Goal: Find specific page/section: Find specific page/section

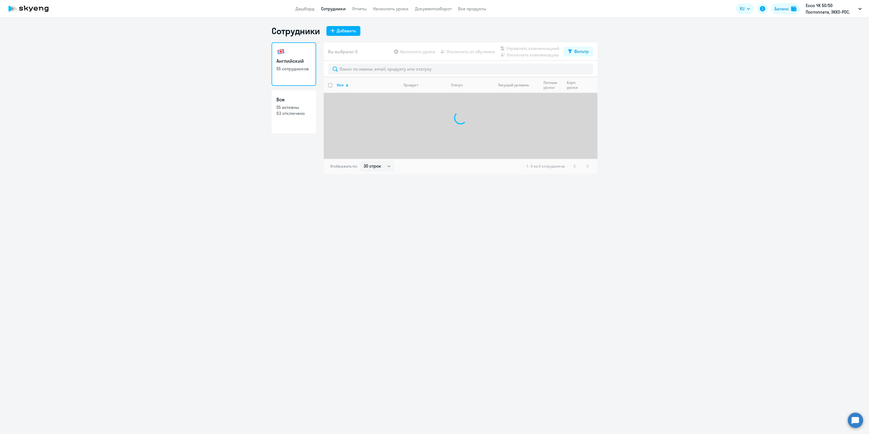
select select "30"
click at [361, 68] on input "text" at bounding box center [460, 69] width 265 height 11
type input "г"
type input "жанна"
select select "30"
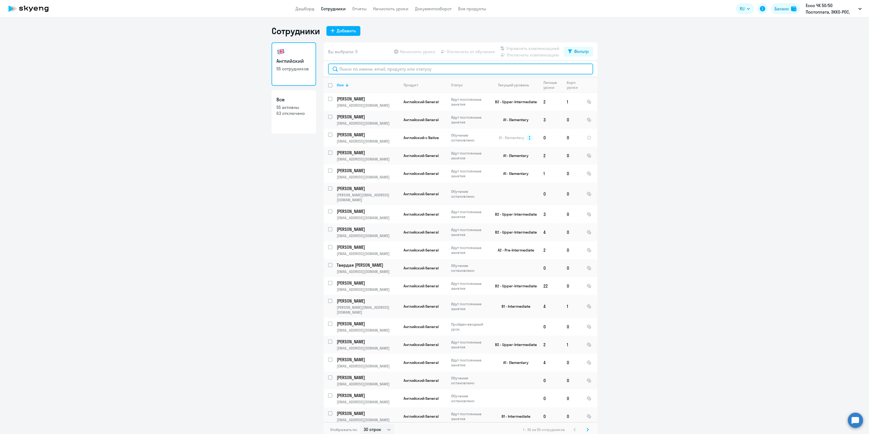
click at [369, 73] on input "text" at bounding box center [460, 69] width 265 height 11
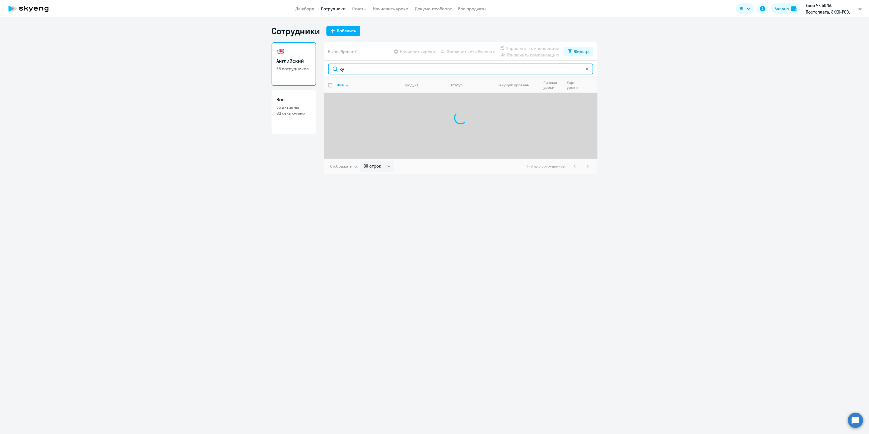
type input "к"
type input "м"
type input "т"
